Goal: Transaction & Acquisition: Purchase product/service

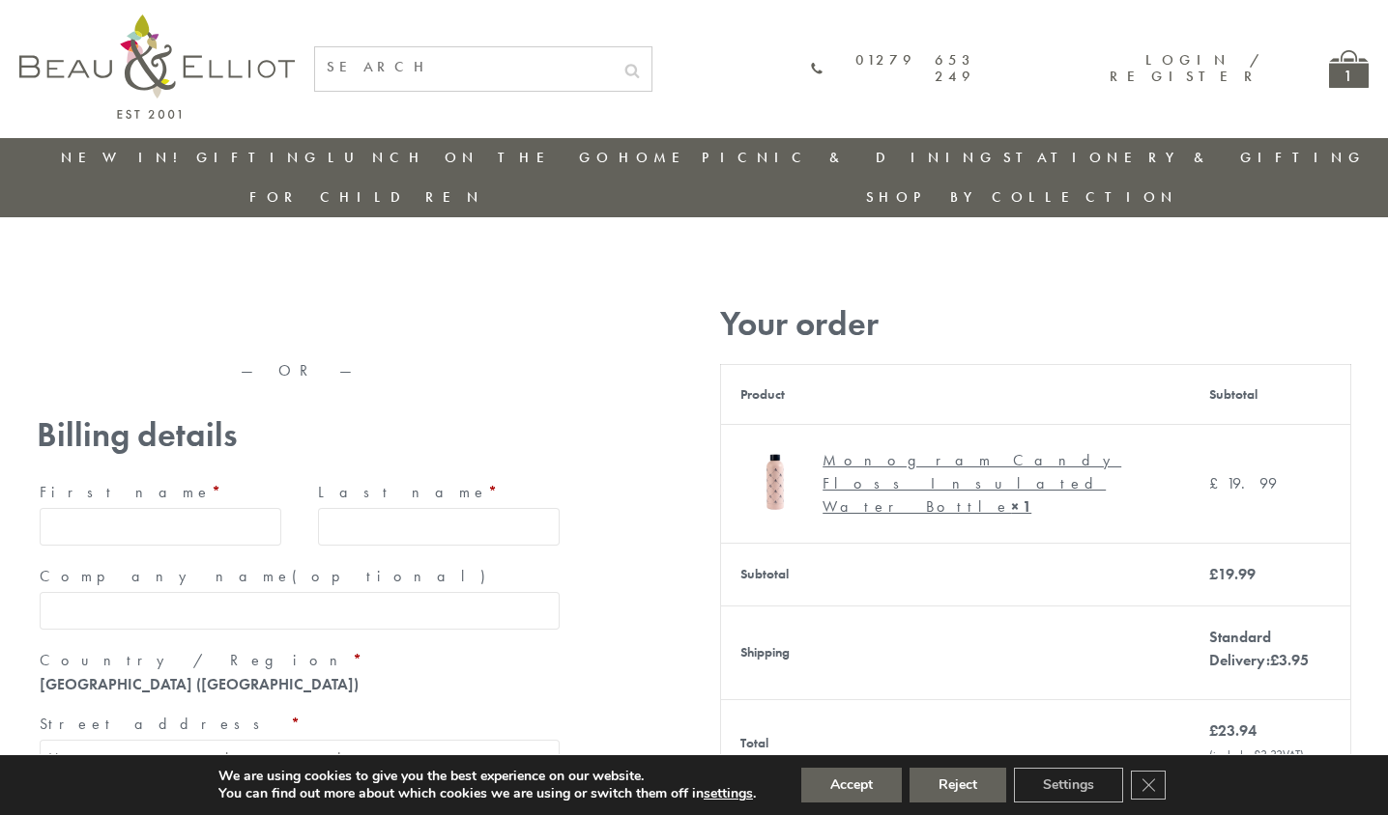
type input "maria33@yahoo.com"
type input "Maria"
type input "Williams"
type input "23, Scottsdale, Happytown"
type input "London"
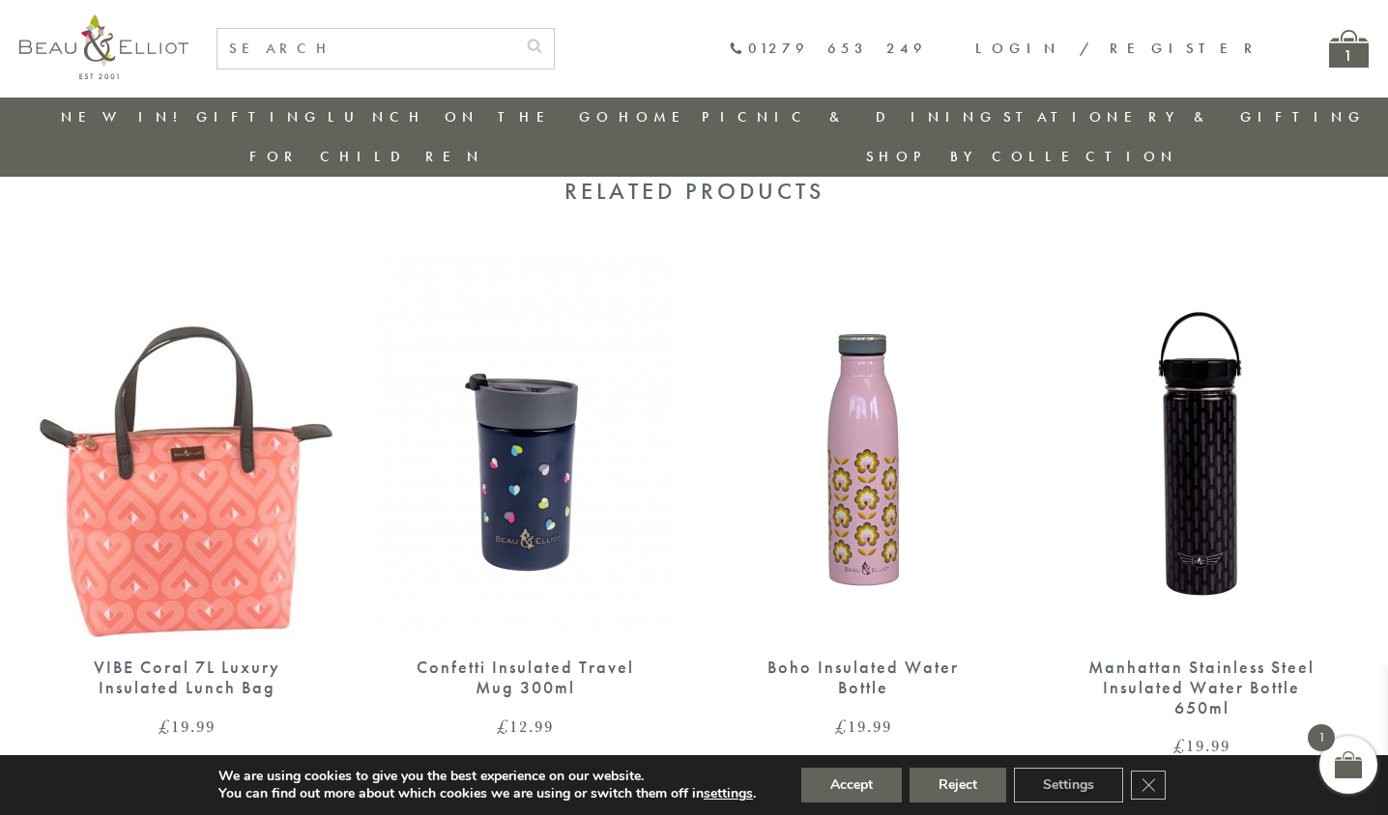
scroll to position [1672, 0]
